Goal: Find specific page/section: Find specific page/section

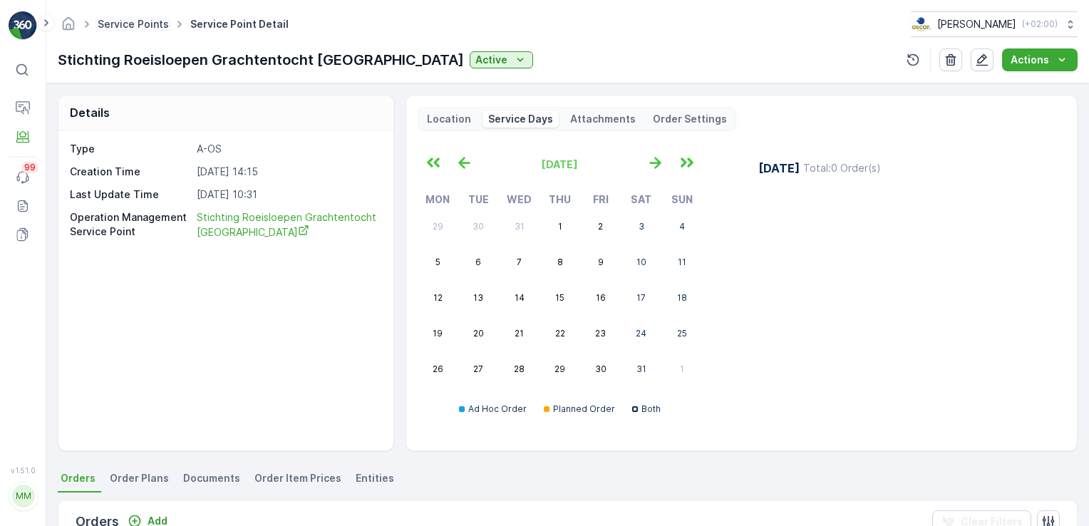
click at [130, 24] on link "Service Points" at bounding box center [133, 24] width 71 height 12
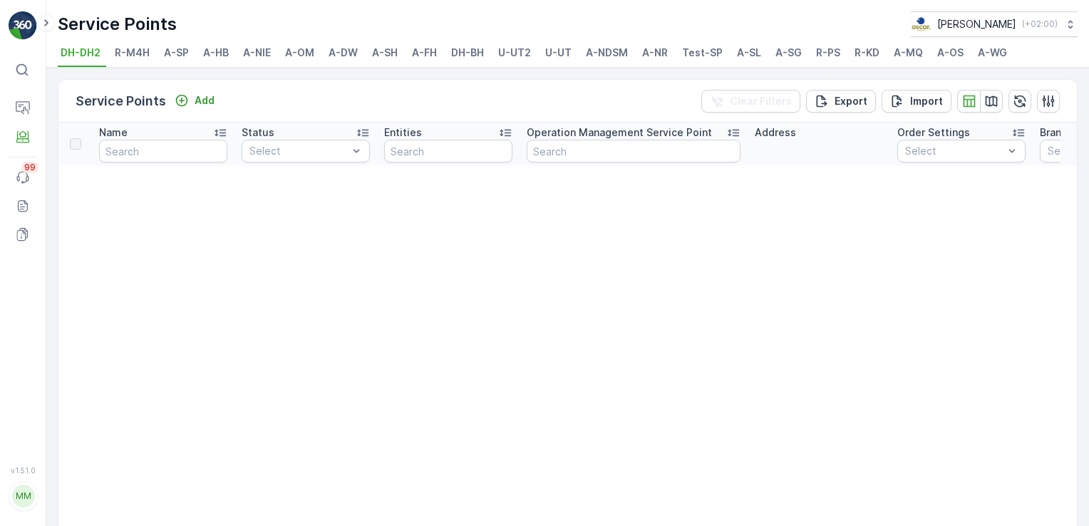
click at [426, 54] on span "A-FH" at bounding box center [424, 53] width 25 height 14
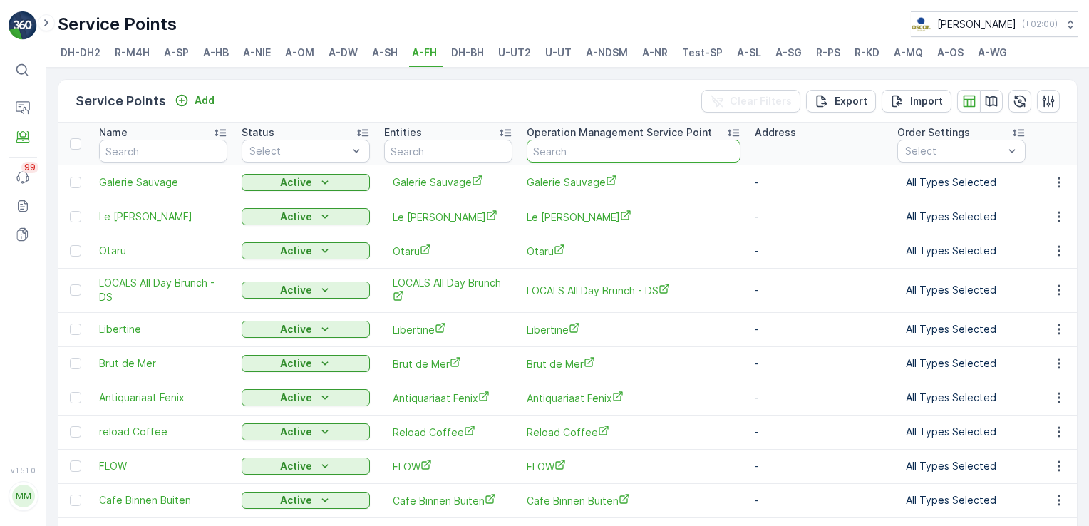
click at [552, 151] on input "text" at bounding box center [634, 151] width 214 height 23
click at [552, 187] on span "Galerie Sauvage" at bounding box center [634, 182] width 214 height 15
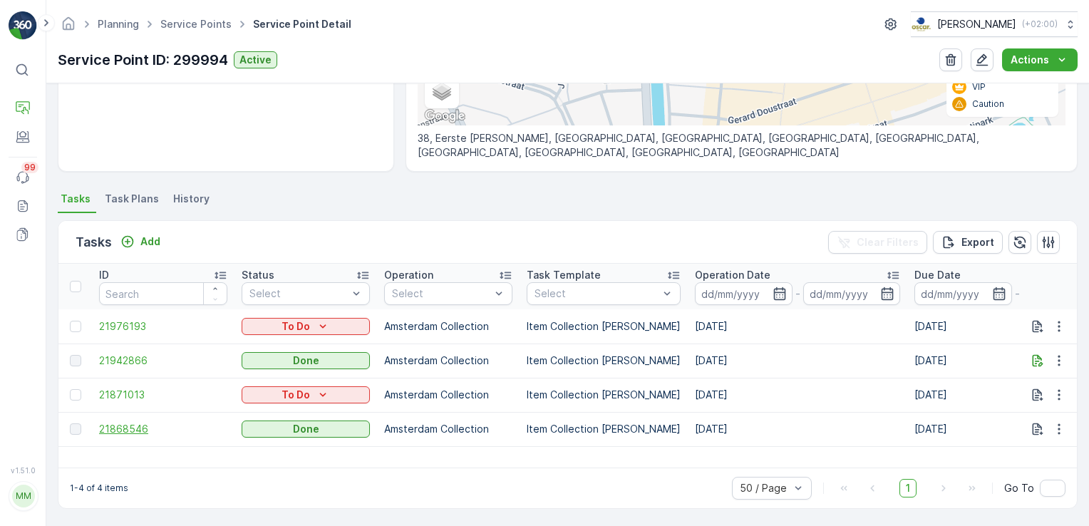
click at [140, 430] on span "21868546" at bounding box center [163, 429] width 128 height 14
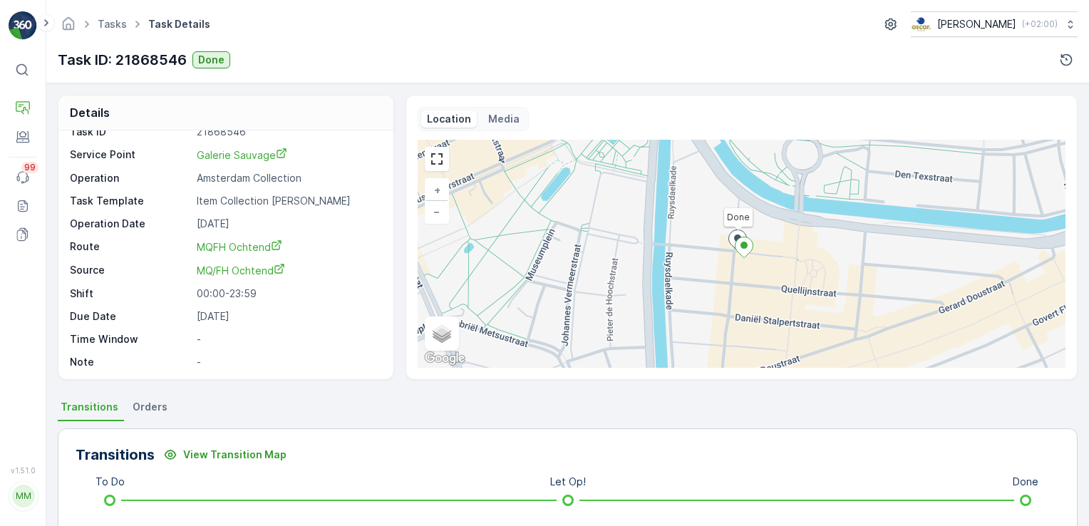
scroll to position [299, 0]
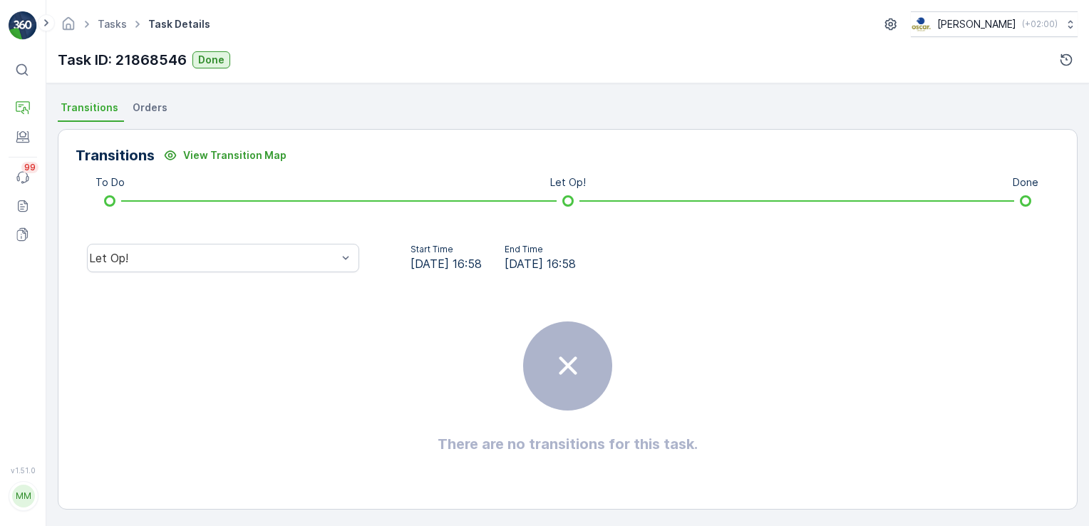
click at [143, 100] on span "Orders" at bounding box center [150, 107] width 35 height 14
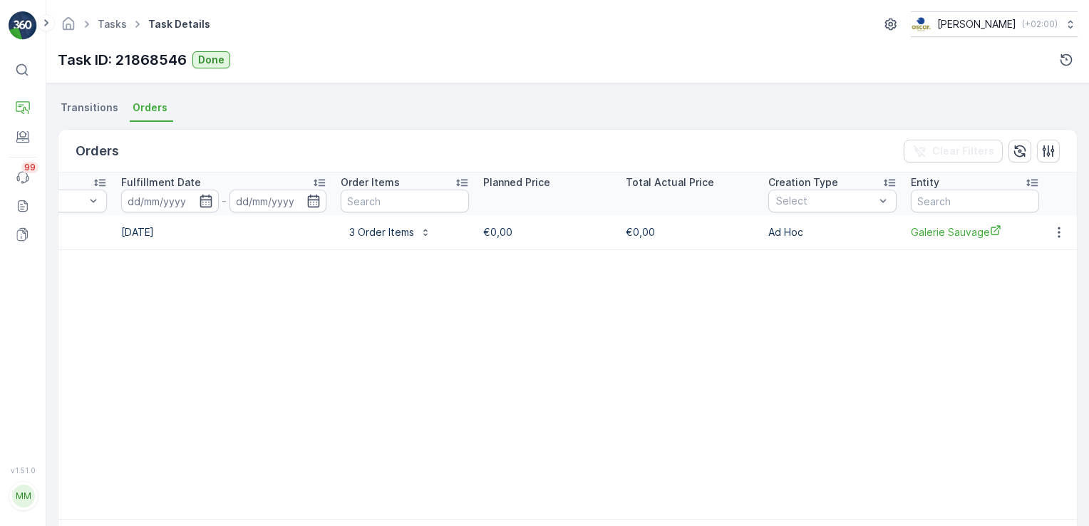
scroll to position [0, 365]
click at [410, 225] on p "3 Order Items" at bounding box center [388, 232] width 65 height 14
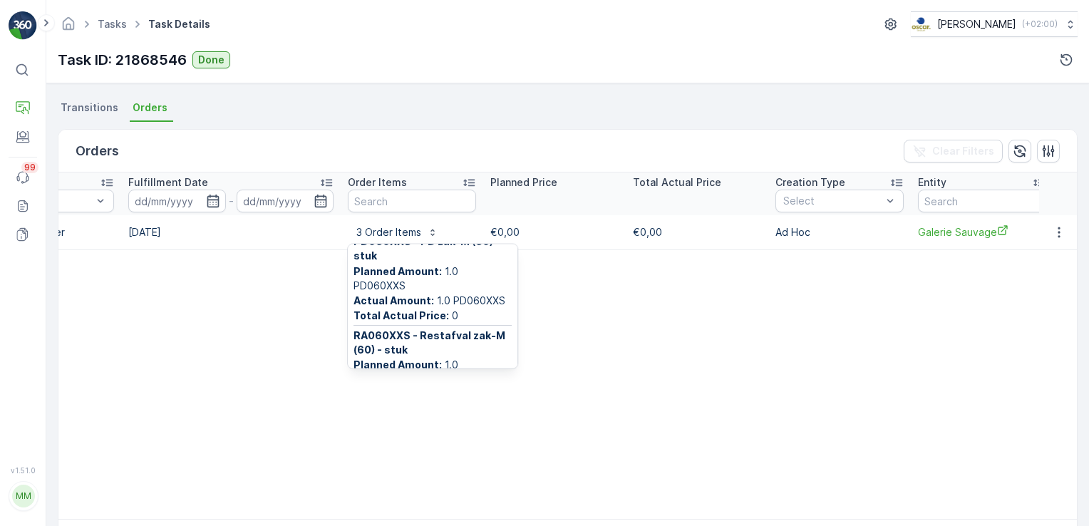
scroll to position [120, 0]
